Goal: Find specific page/section: Find specific page/section

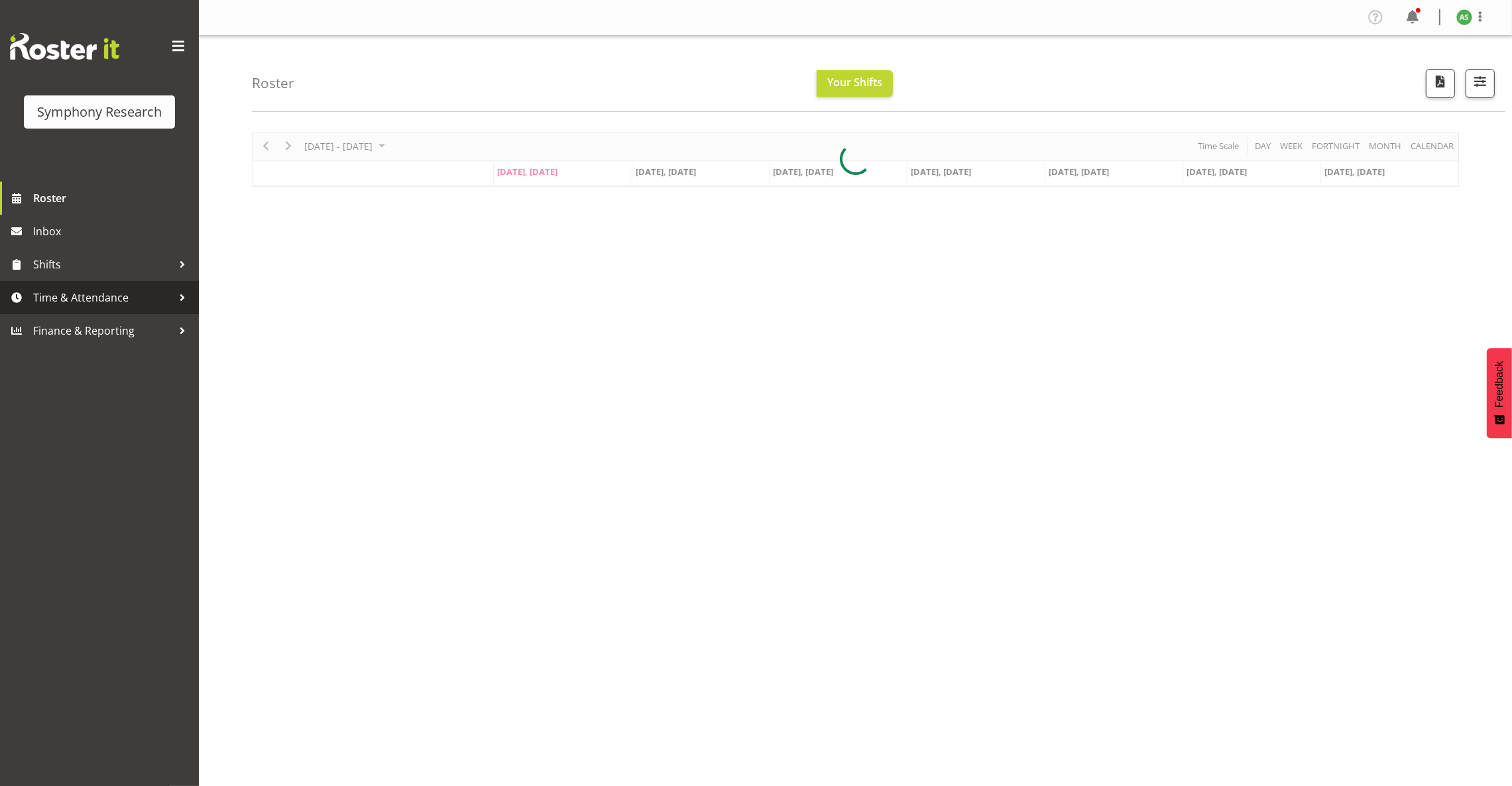
click at [84, 296] on span "Time & Attendance" at bounding box center [102, 298] width 139 height 20
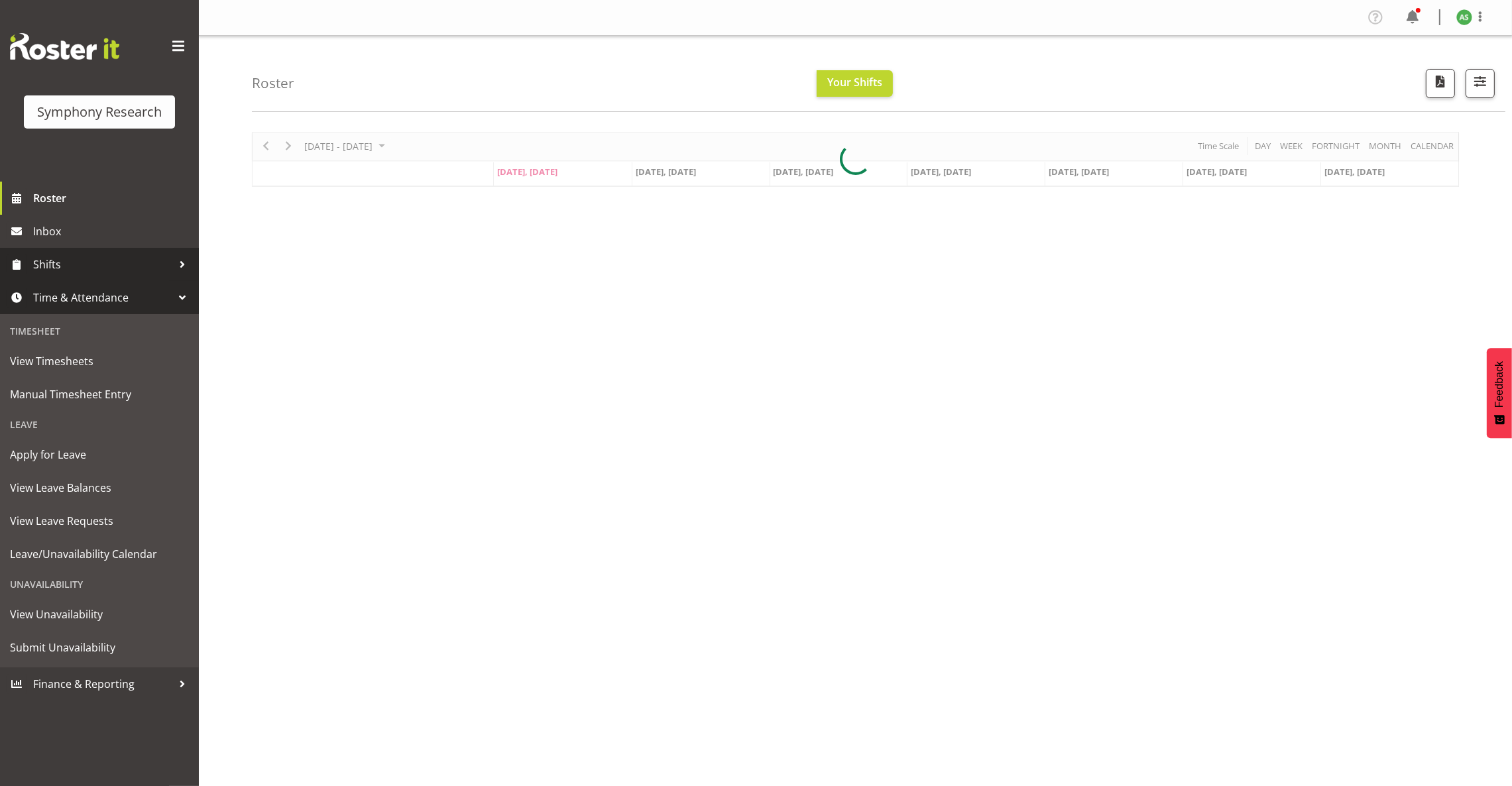
click at [65, 257] on span "Shifts" at bounding box center [102, 265] width 139 height 20
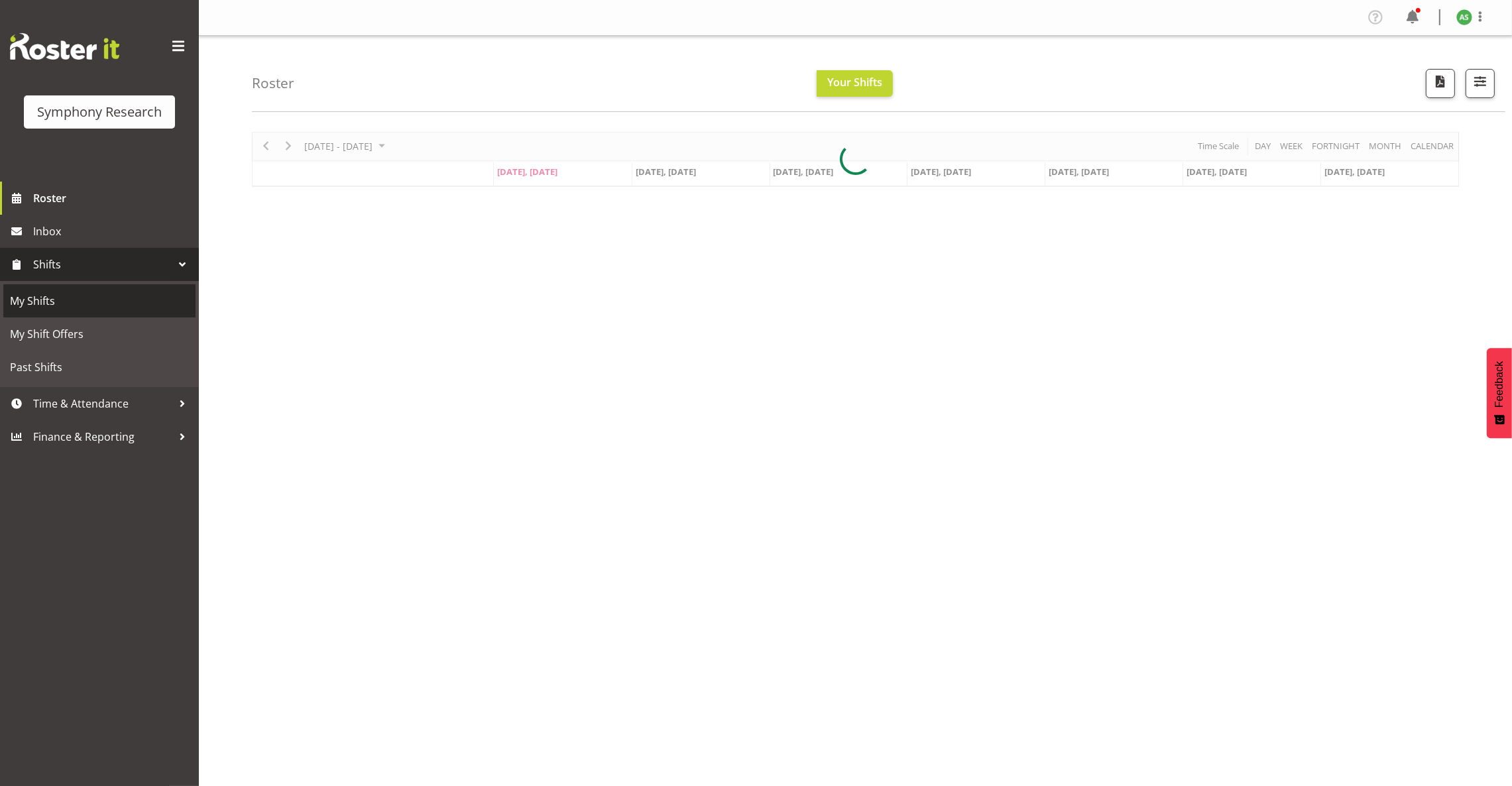
click at [56, 301] on span "My Shifts" at bounding box center [100, 301] width 179 height 20
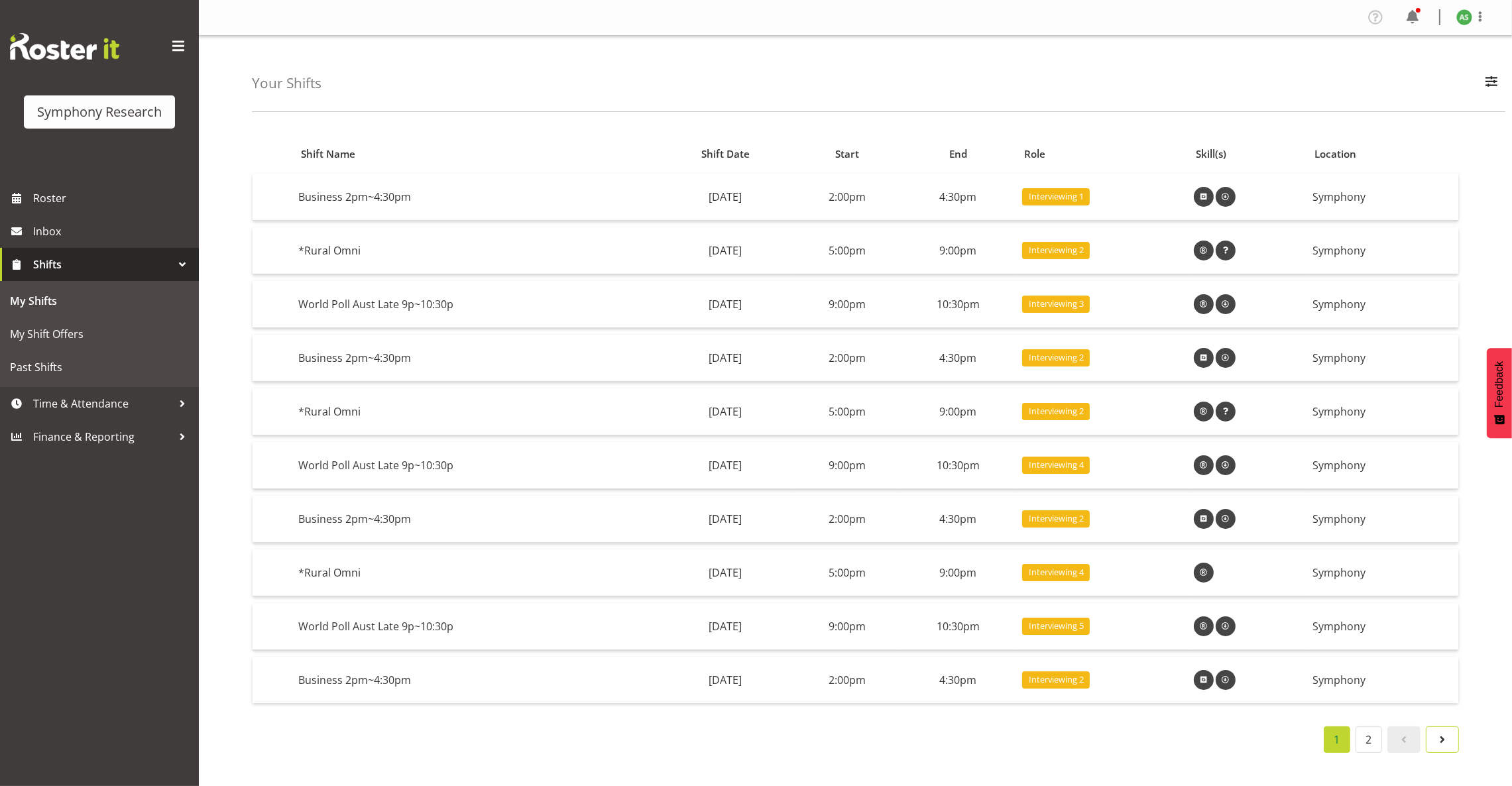
click at [1441, 735] on span at bounding box center [1442, 739] width 16 height 16
